Goal: Task Accomplishment & Management: Use online tool/utility

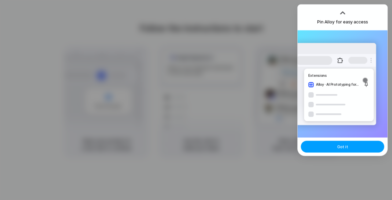
click at [339, 144] on span "Got it" at bounding box center [342, 147] width 11 height 6
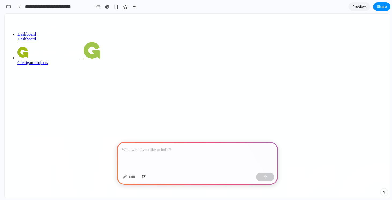
click at [193, 150] on p at bounding box center [197, 150] width 151 height 6
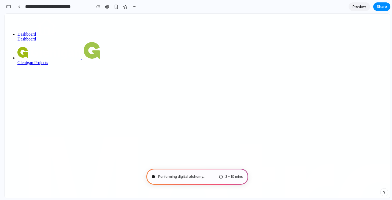
type input "**********"
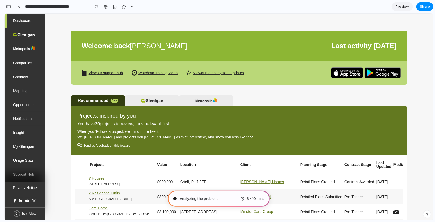
scroll to position [235, 0]
click at [18, 6] on div at bounding box center [19, 6] width 2 height 3
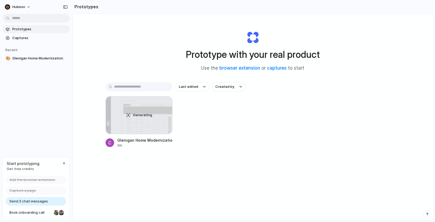
click at [207, 187] on div "Prototype with your real product Use the browser extension or captures to start…" at bounding box center [253, 131] width 361 height 235
click at [21, 5] on span "Hubexo" at bounding box center [18, 6] width 13 height 5
click at [27, 18] on li "Settings" at bounding box center [26, 19] width 44 height 9
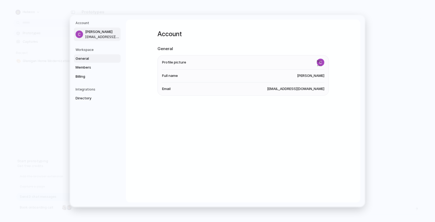
click at [96, 58] on span "General" at bounding box center [93, 58] width 34 height 5
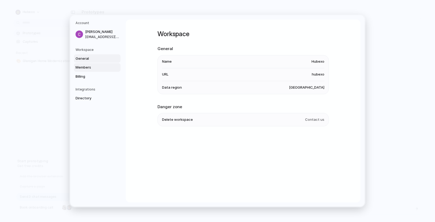
click at [93, 64] on link "Members" at bounding box center [97, 67] width 47 height 9
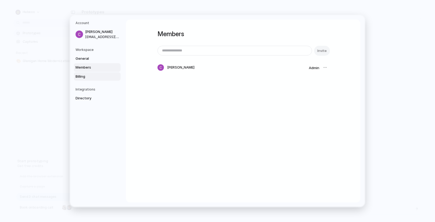
click at [89, 73] on link "Billing" at bounding box center [97, 76] width 47 height 9
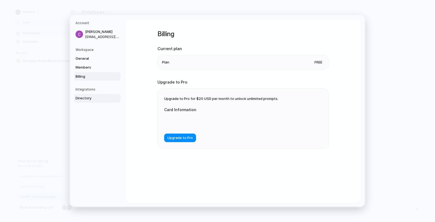
click at [82, 96] on span "Directory" at bounding box center [93, 98] width 34 height 5
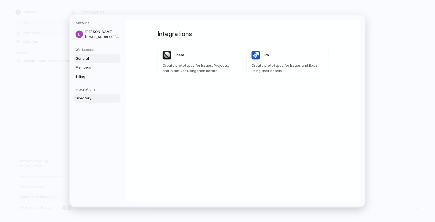
click at [78, 59] on span "General" at bounding box center [93, 58] width 34 height 5
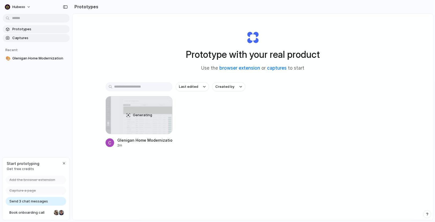
click at [41, 40] on span "Captures" at bounding box center [39, 37] width 55 height 5
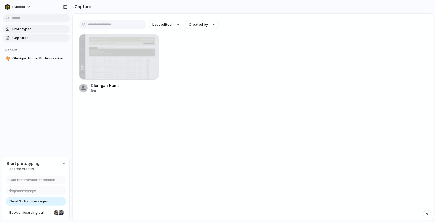
click at [35, 28] on span "Prototypes" at bounding box center [39, 29] width 55 height 5
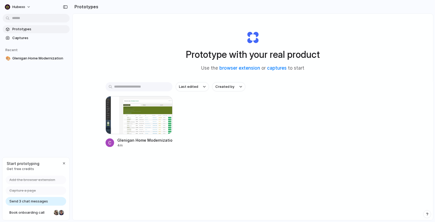
click at [157, 170] on div "Last edited Created by [PERSON_NAME] Home Modernization 4m" at bounding box center [253, 131] width 295 height 99
click at [134, 118] on div at bounding box center [139, 115] width 67 height 38
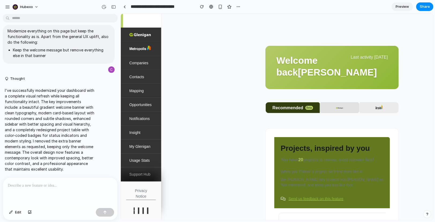
click at [338, 113] on link at bounding box center [339, 107] width 39 height 11
click at [307, 77] on strong "[PERSON_NAME]" at bounding box center [337, 72] width 79 height 10
click at [74, 191] on div at bounding box center [60, 192] width 115 height 28
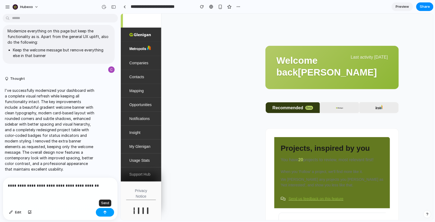
click at [107, 212] on div "button" at bounding box center [105, 213] width 4 height 4
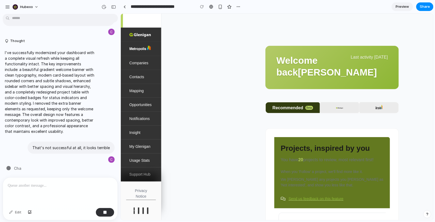
click at [80, 189] on div at bounding box center [60, 192] width 115 height 28
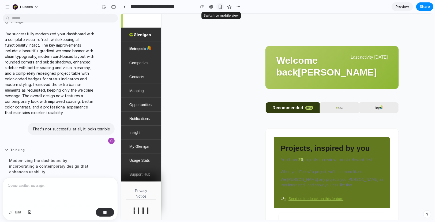
click at [222, 9] on div "button" at bounding box center [220, 7] width 5 height 5
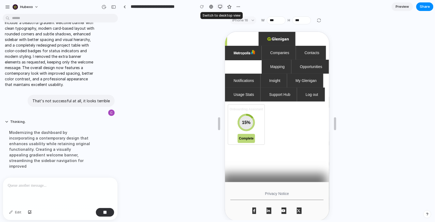
click at [222, 9] on div "button" at bounding box center [220, 7] width 4 height 4
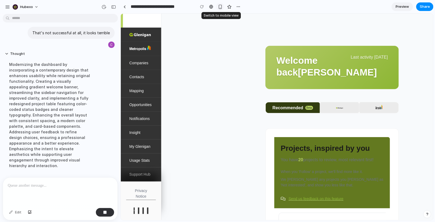
scroll to position [160, 0]
click at [315, 167] on div "You have 20 projects to review, most relevant first!" at bounding box center [332, 162] width 103 height 10
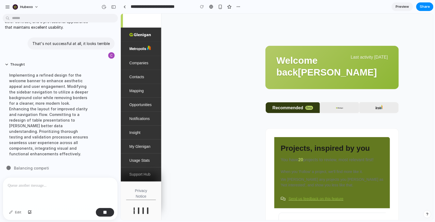
scroll to position [143, 0]
